Goal: Obtain resource: Download file/media

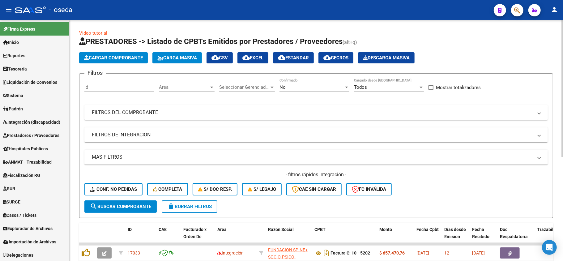
click at [344, 115] on mat-panel-title "FILTROS DEL COMPROBANTE" at bounding box center [312, 112] width 441 height 7
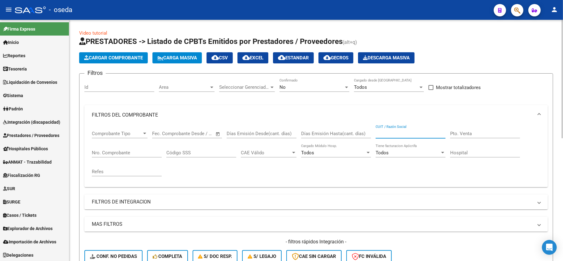
click at [381, 131] on input "CUIT / Razón Social" at bounding box center [410, 134] width 70 height 6
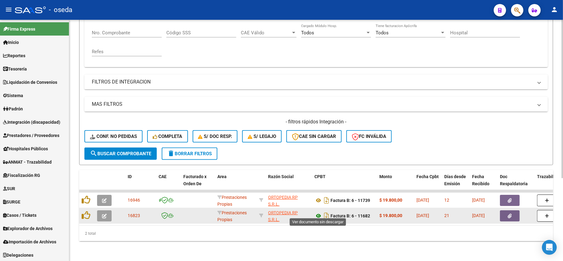
type input "ortop"
click at [318, 212] on icon at bounding box center [318, 215] width 8 height 7
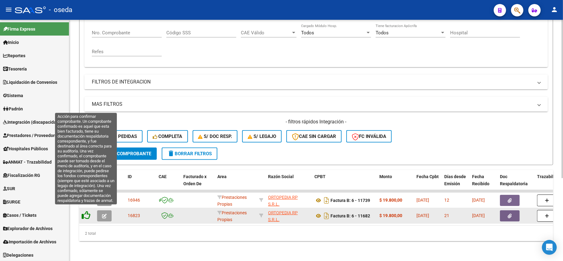
click at [86, 213] on icon at bounding box center [86, 215] width 9 height 9
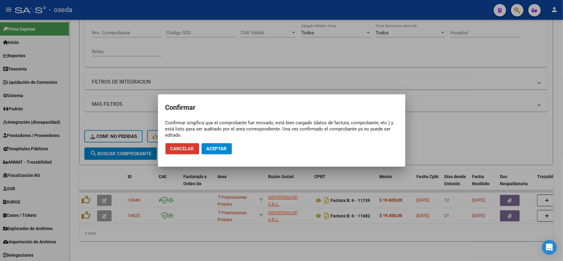
click at [222, 151] on button "Aceptar" at bounding box center [216, 148] width 30 height 11
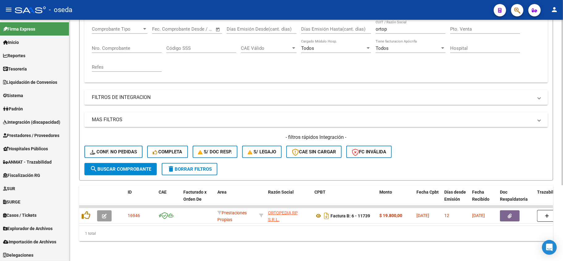
scroll to position [69, 0]
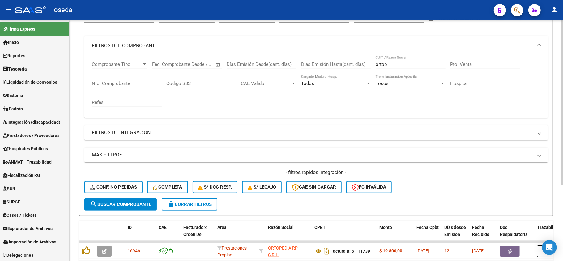
click at [184, 203] on span "delete Borrar Filtros" at bounding box center [189, 204] width 44 height 6
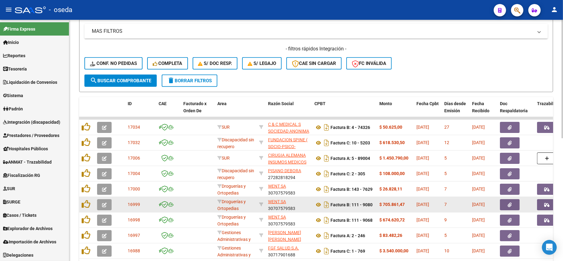
scroll to position [234, 0]
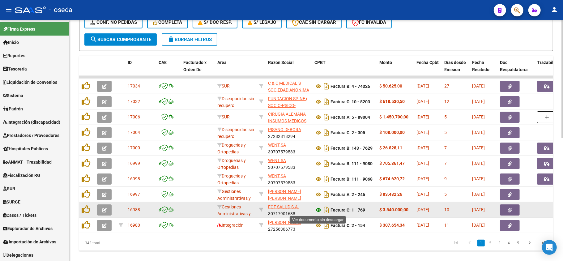
click at [319, 208] on icon at bounding box center [318, 209] width 8 height 7
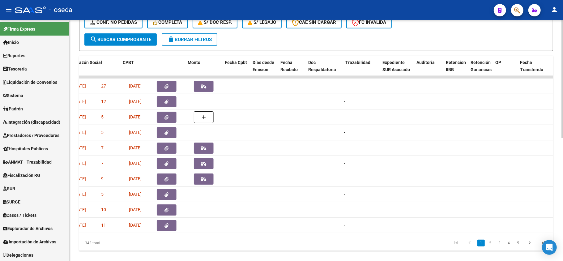
scroll to position [0, 0]
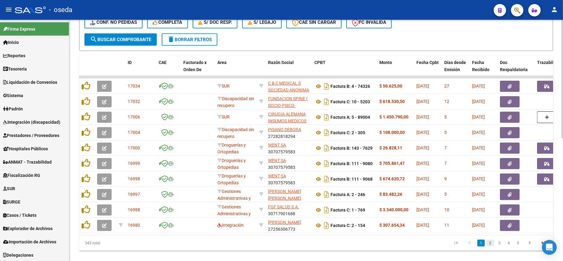
click at [491, 246] on link "2" at bounding box center [489, 242] width 7 height 7
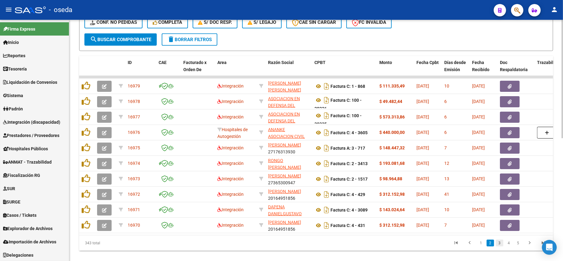
click at [501, 246] on link "3" at bounding box center [499, 242] width 7 height 7
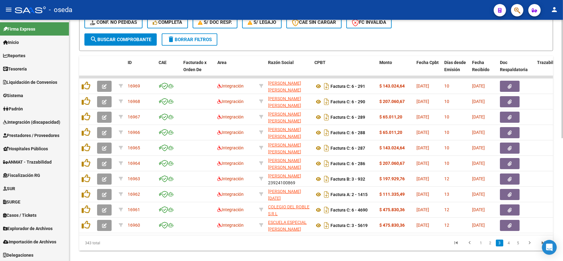
click at [508, 246] on link "4" at bounding box center [508, 242] width 7 height 7
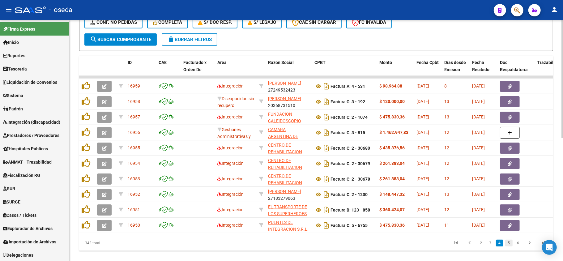
click at [511, 246] on link "5" at bounding box center [508, 242] width 7 height 7
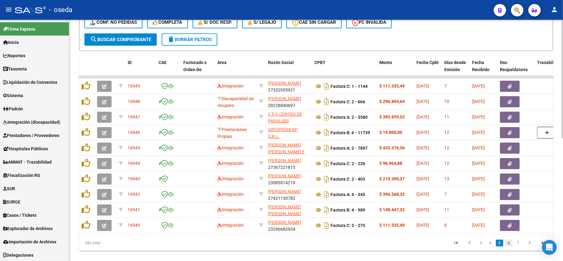
click at [508, 246] on link "6" at bounding box center [508, 242] width 7 height 7
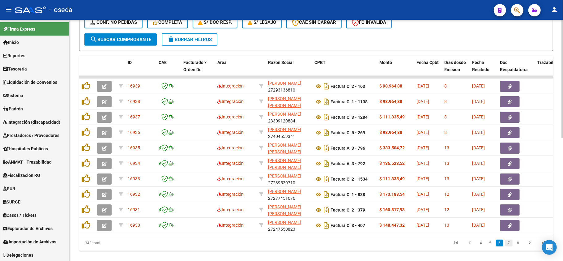
click at [508, 246] on link "7" at bounding box center [508, 242] width 7 height 7
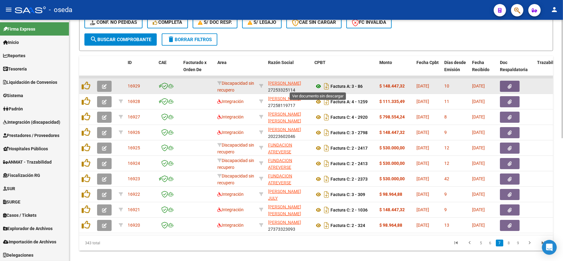
click at [318, 84] on icon at bounding box center [318, 85] width 8 height 7
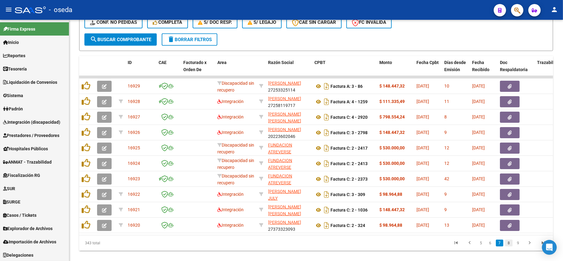
click at [511, 246] on link "8" at bounding box center [508, 242] width 7 height 7
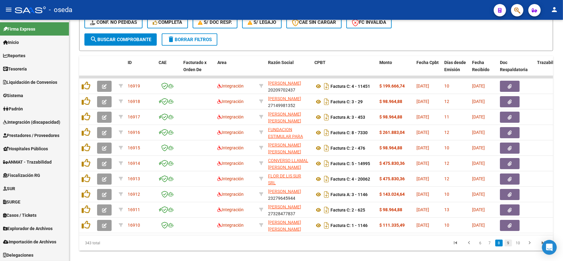
click at [509, 246] on link "9" at bounding box center [507, 242] width 7 height 7
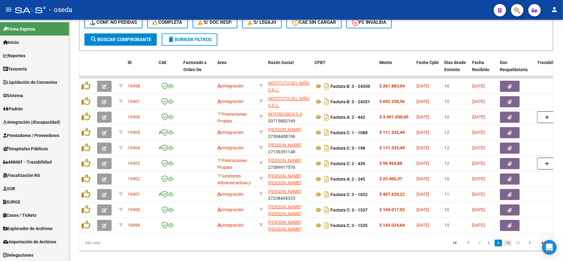
click at [507, 246] on link "10" at bounding box center [508, 242] width 8 height 7
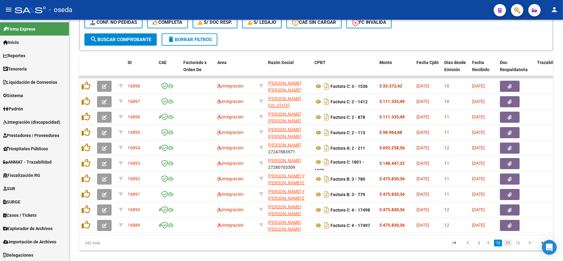
click at [507, 246] on link "11" at bounding box center [508, 242] width 8 height 7
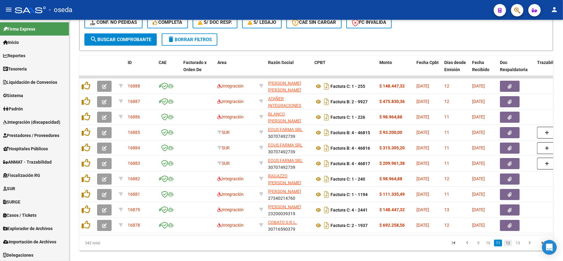
click at [510, 246] on link "12" at bounding box center [508, 242] width 8 height 7
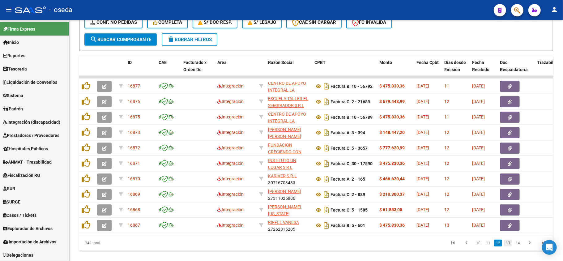
click at [510, 246] on link "13" at bounding box center [508, 242] width 8 height 7
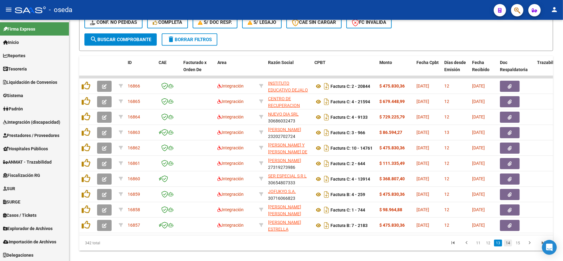
click at [510, 246] on link "14" at bounding box center [508, 242] width 8 height 7
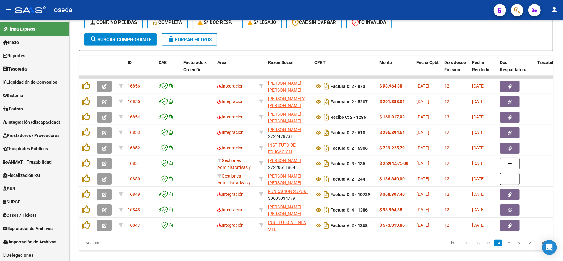
click at [510, 246] on link "15" at bounding box center [508, 242] width 8 height 7
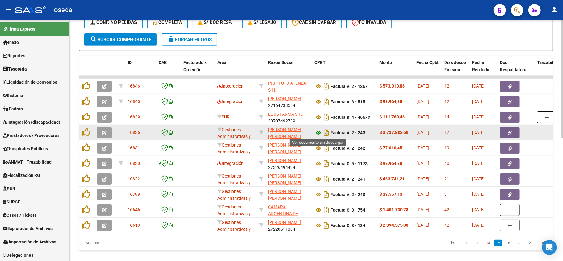
click at [318, 131] on icon at bounding box center [318, 132] width 8 height 7
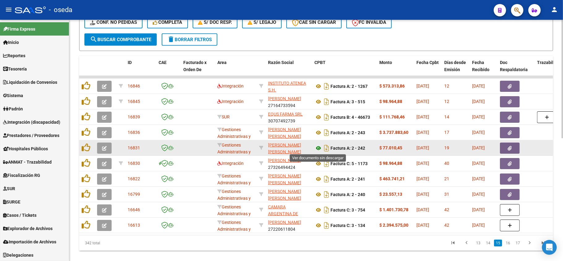
click at [318, 146] on icon at bounding box center [318, 147] width 8 height 7
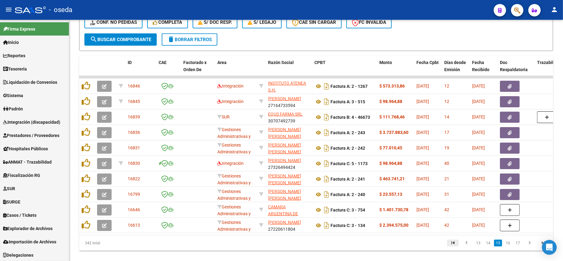
click at [455, 247] on icon "go to first page" at bounding box center [453, 243] width 8 height 7
